Goal: Check status: Check status

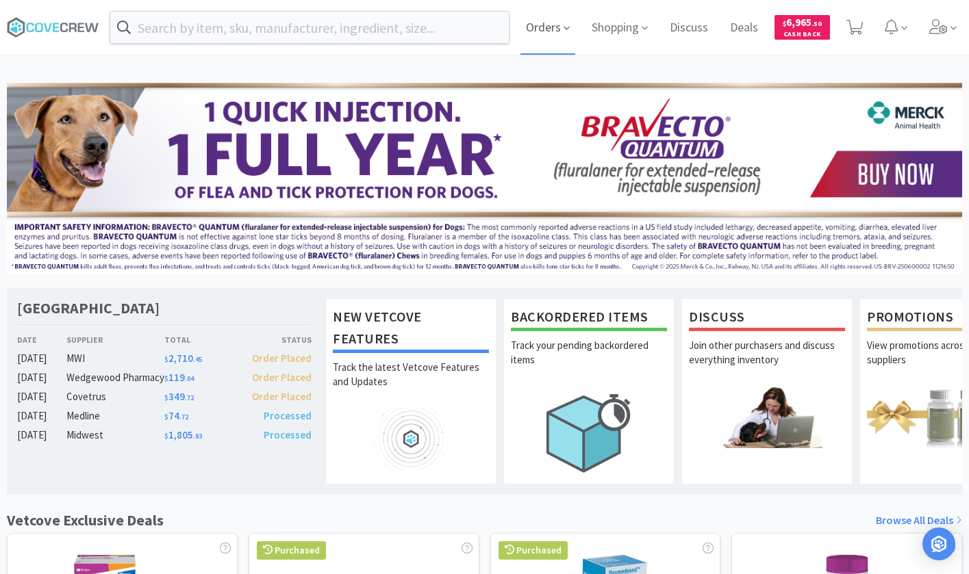
click at [539, 27] on span "Orders" at bounding box center [547, 27] width 55 height 55
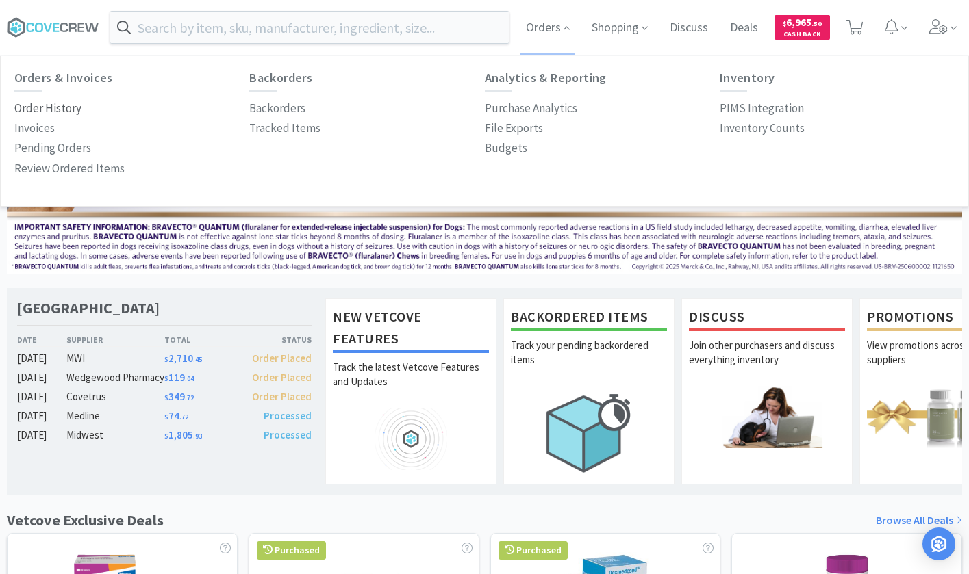
click at [49, 112] on p "Order History" at bounding box center [47, 108] width 67 height 18
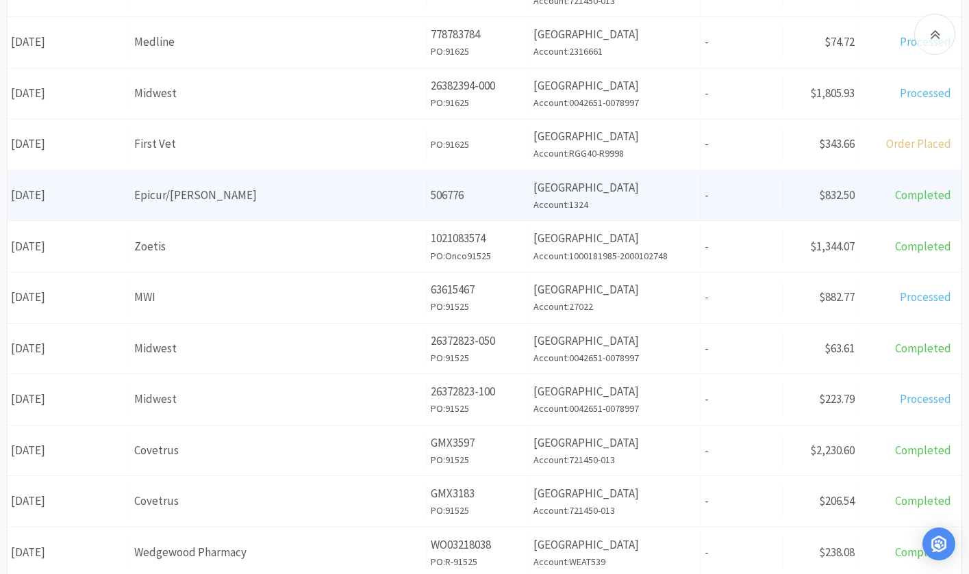
scroll to position [479, 0]
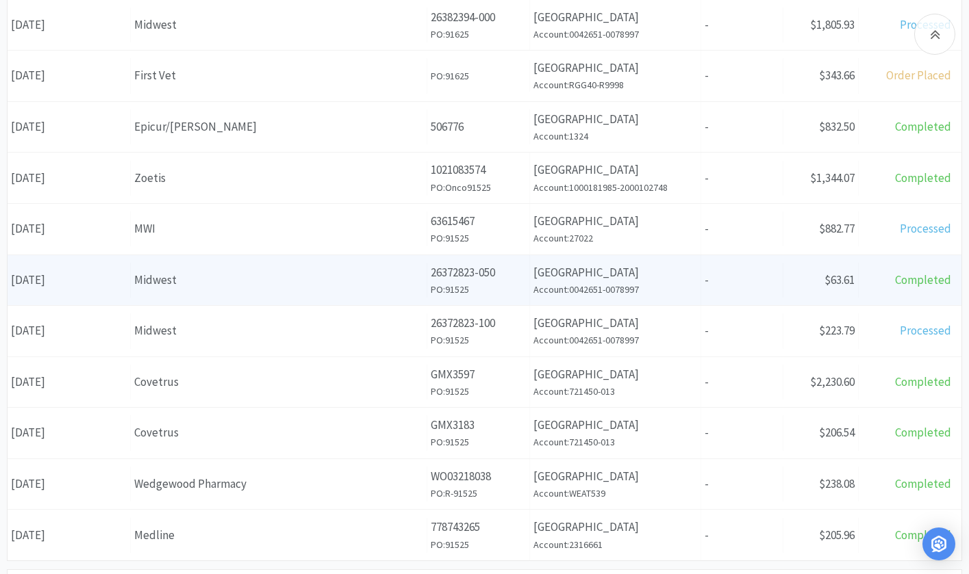
click at [181, 283] on div "Midwest" at bounding box center [278, 280] width 289 height 18
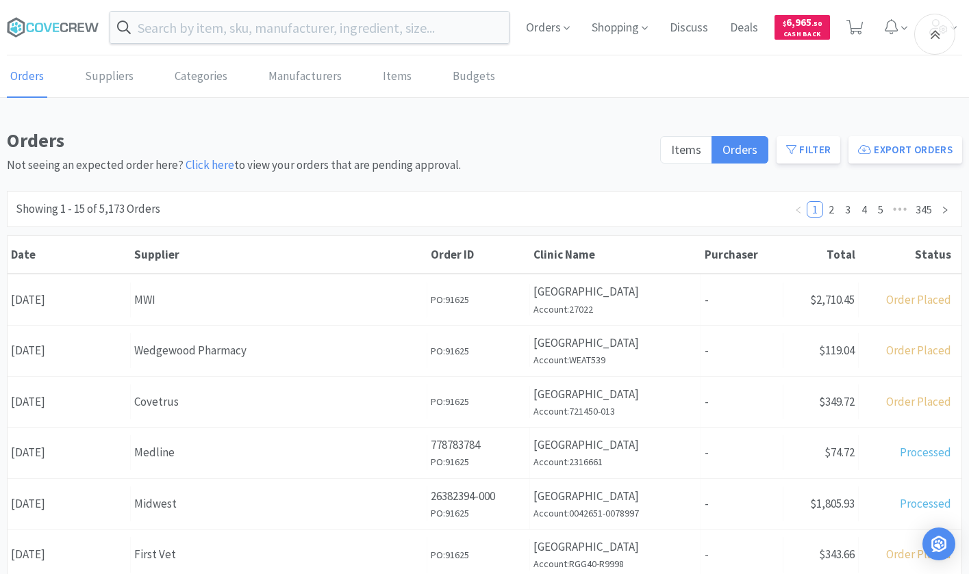
scroll to position [479, 0]
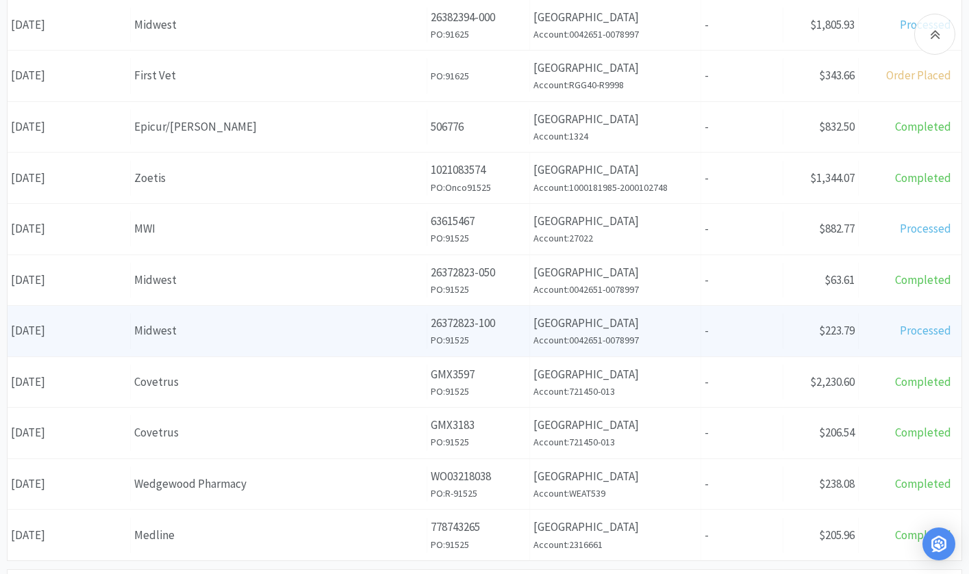
click at [178, 348] on div "Supplier Midwest" at bounding box center [279, 331] width 296 height 35
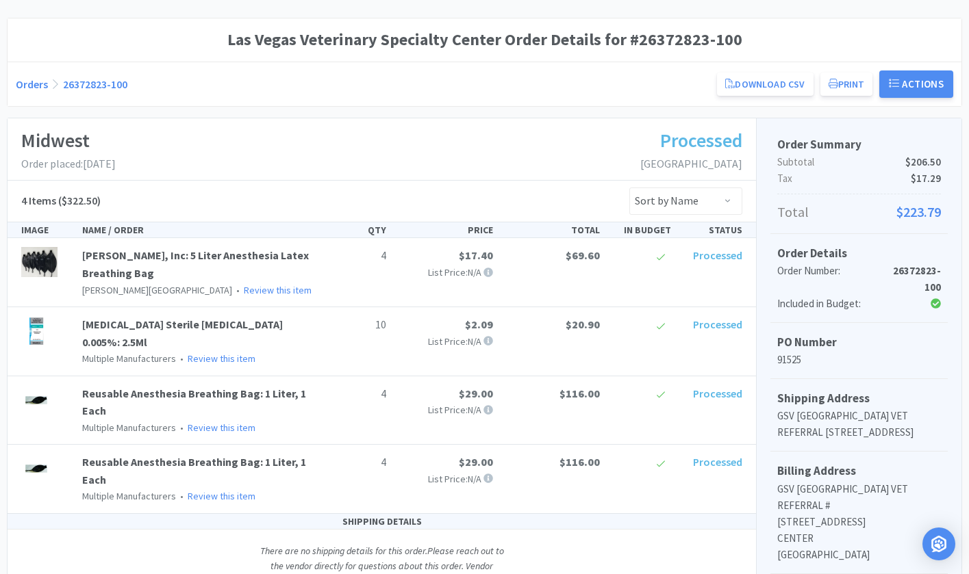
scroll to position [137, 0]
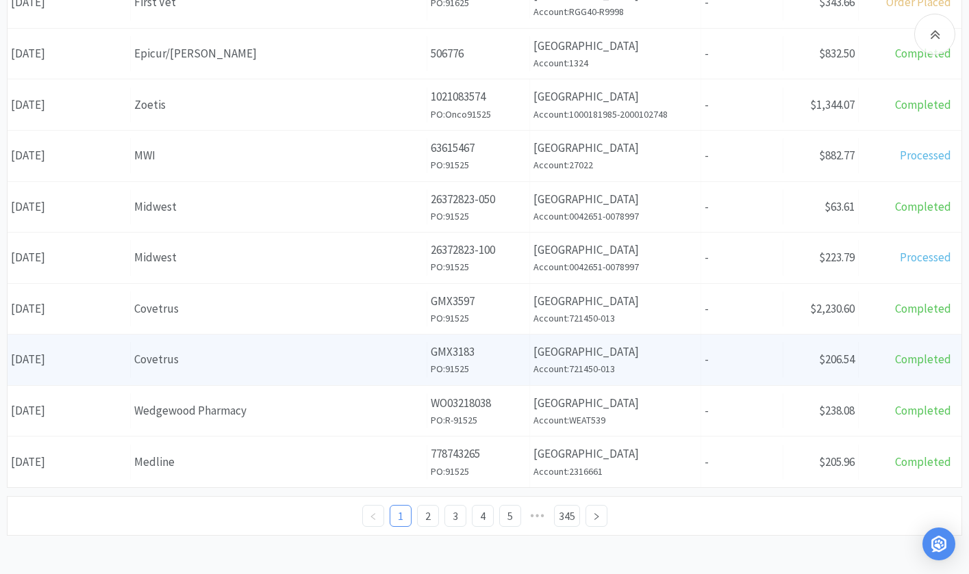
scroll to position [555, 0]
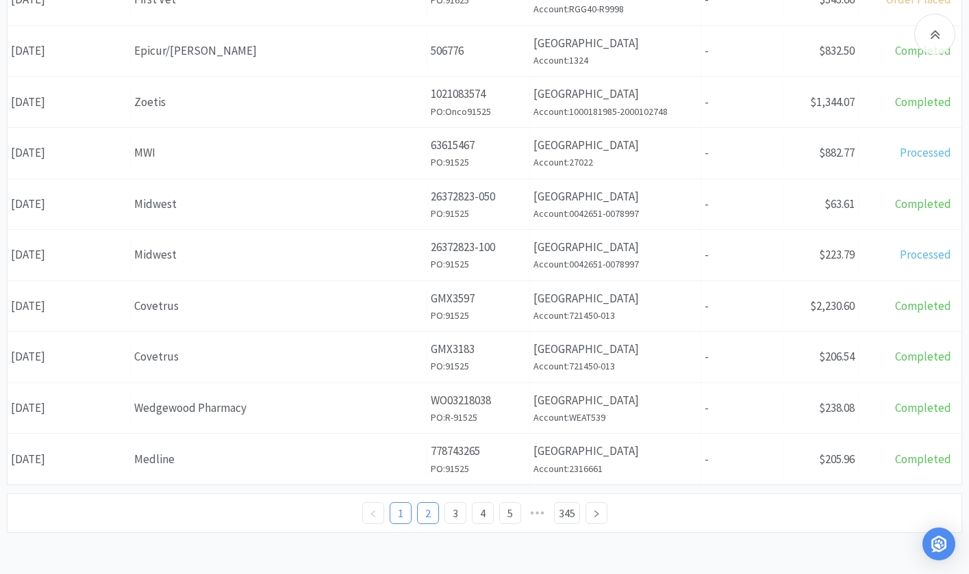
click at [424, 518] on link "2" at bounding box center [428, 513] width 21 height 21
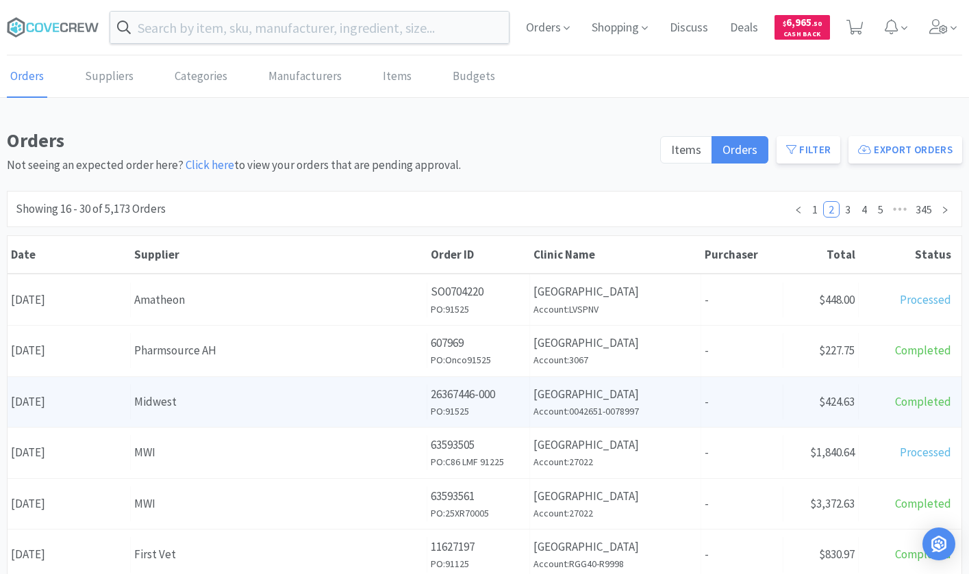
click at [164, 398] on div "Midwest" at bounding box center [278, 402] width 289 height 18
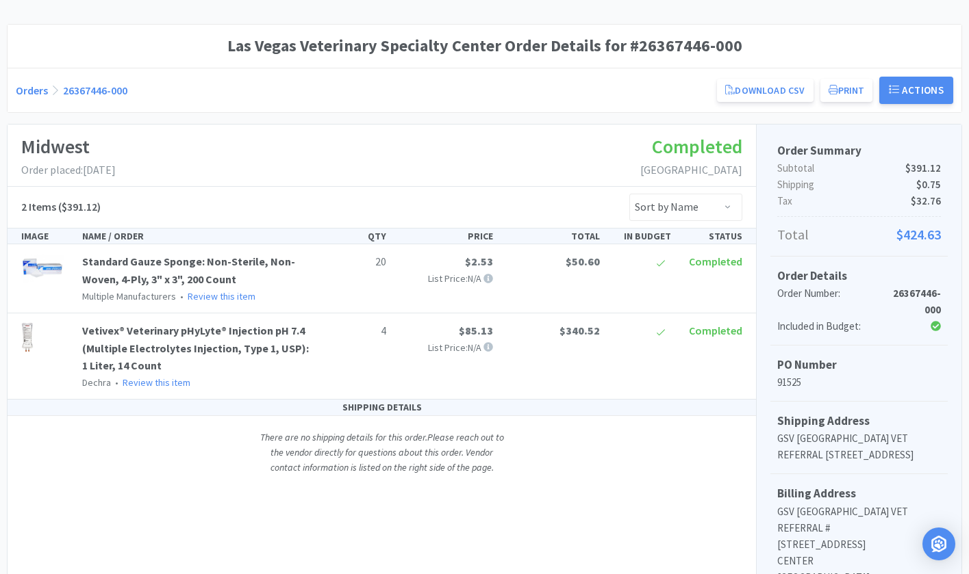
scroll to position [68, 0]
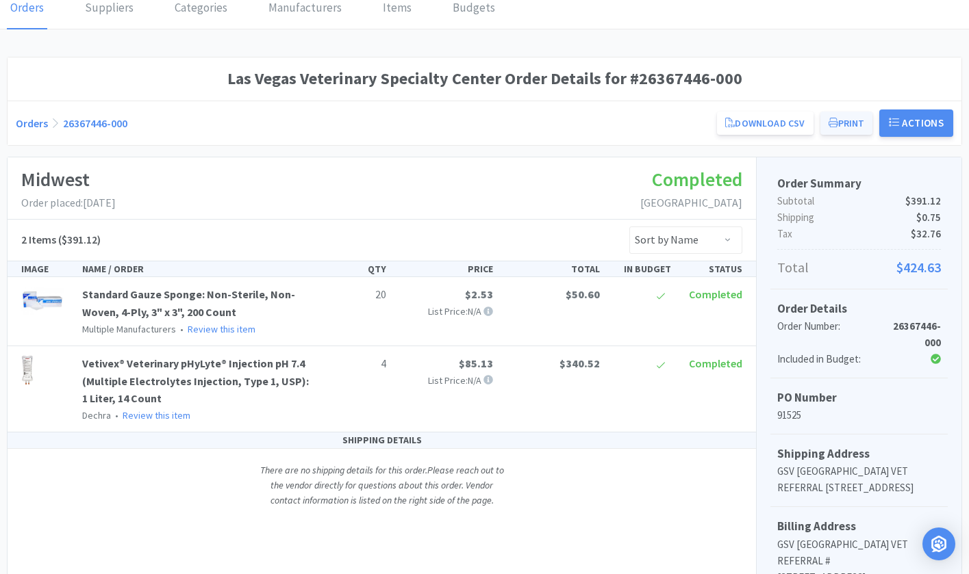
click at [849, 127] on button "Print" at bounding box center [846, 123] width 53 height 23
